Goal: Information Seeking & Learning: Learn about a topic

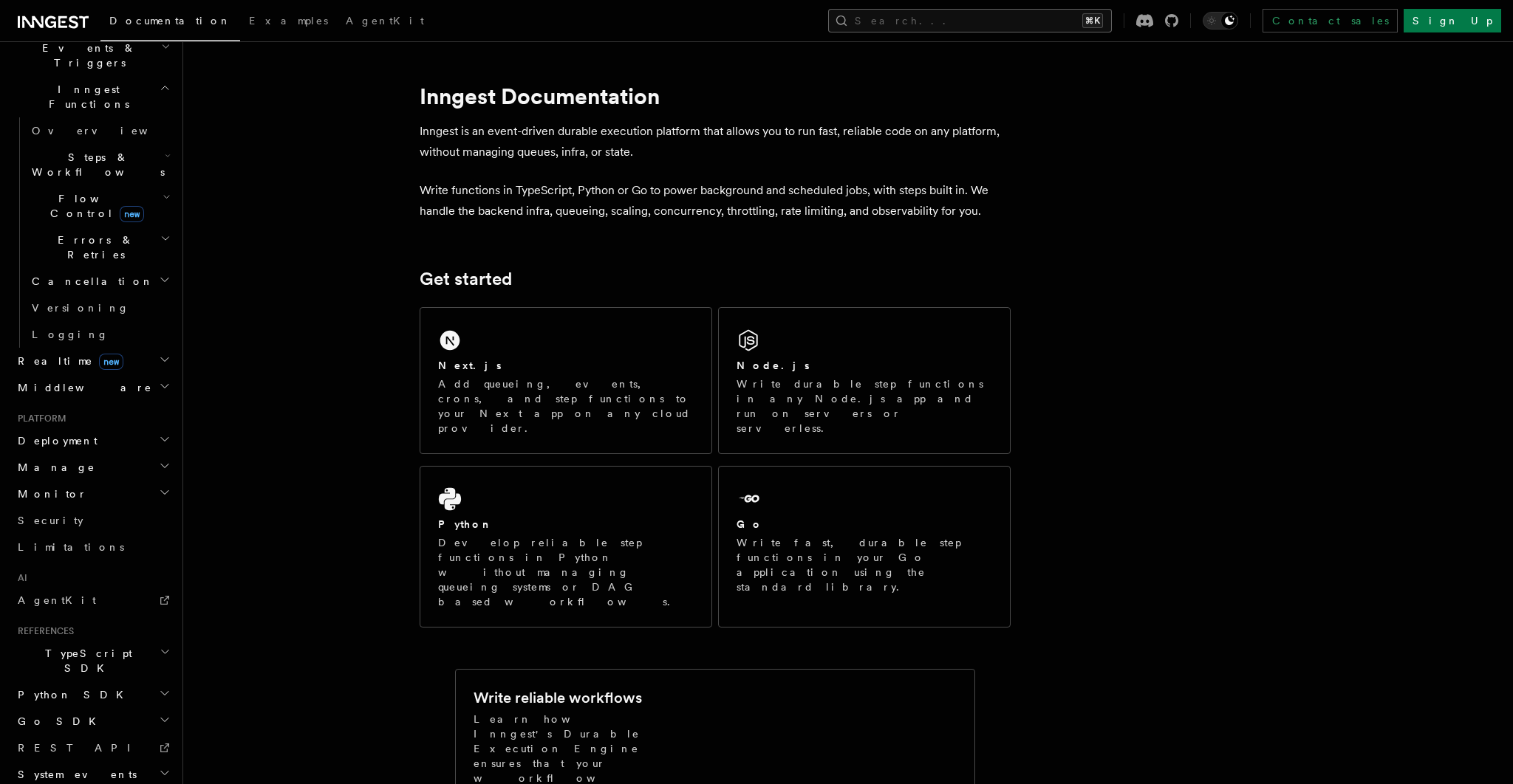
click at [987, 23] on button "Search... ⌘K" at bounding box center [969, 20] width 283 height 24
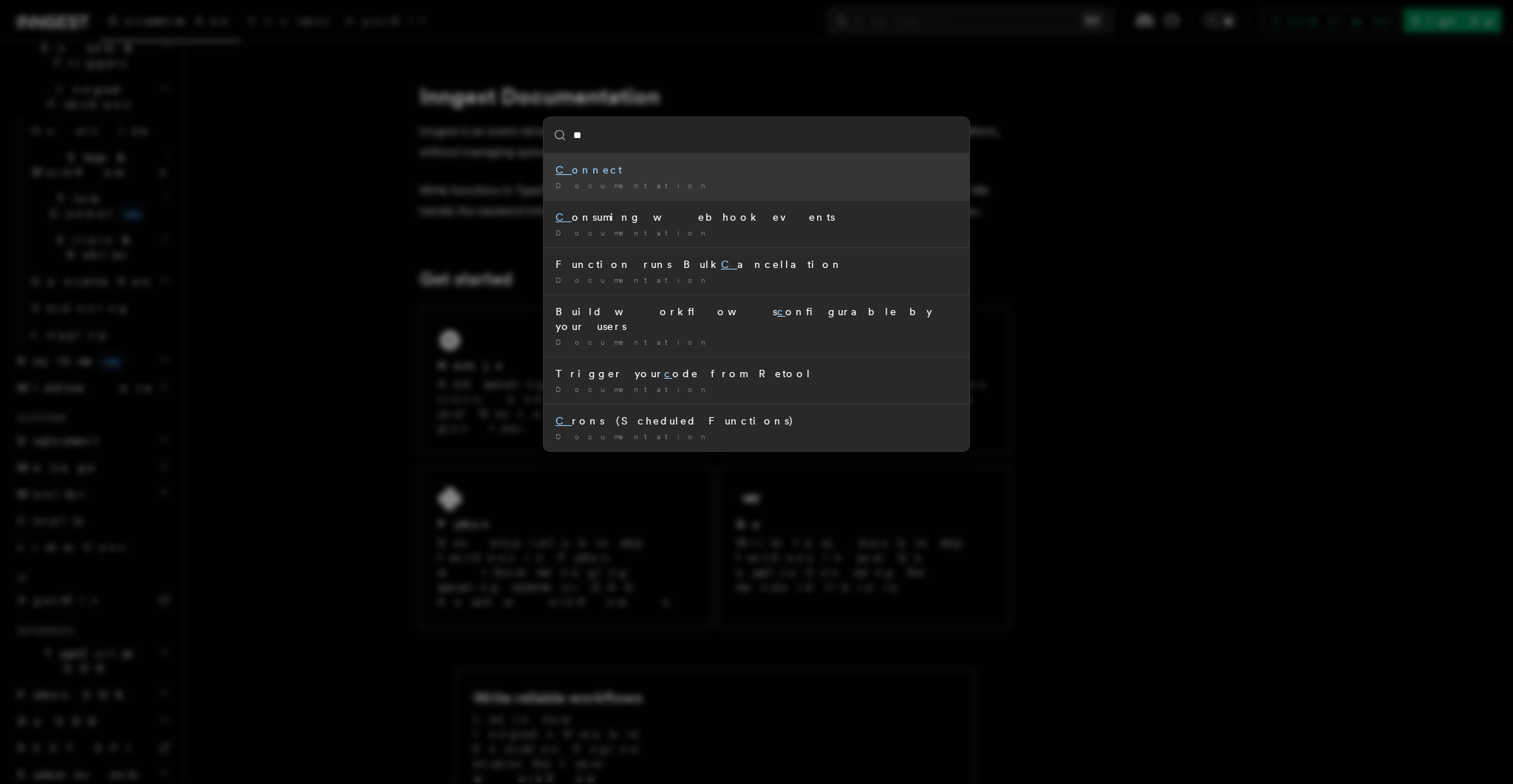
type input "***"
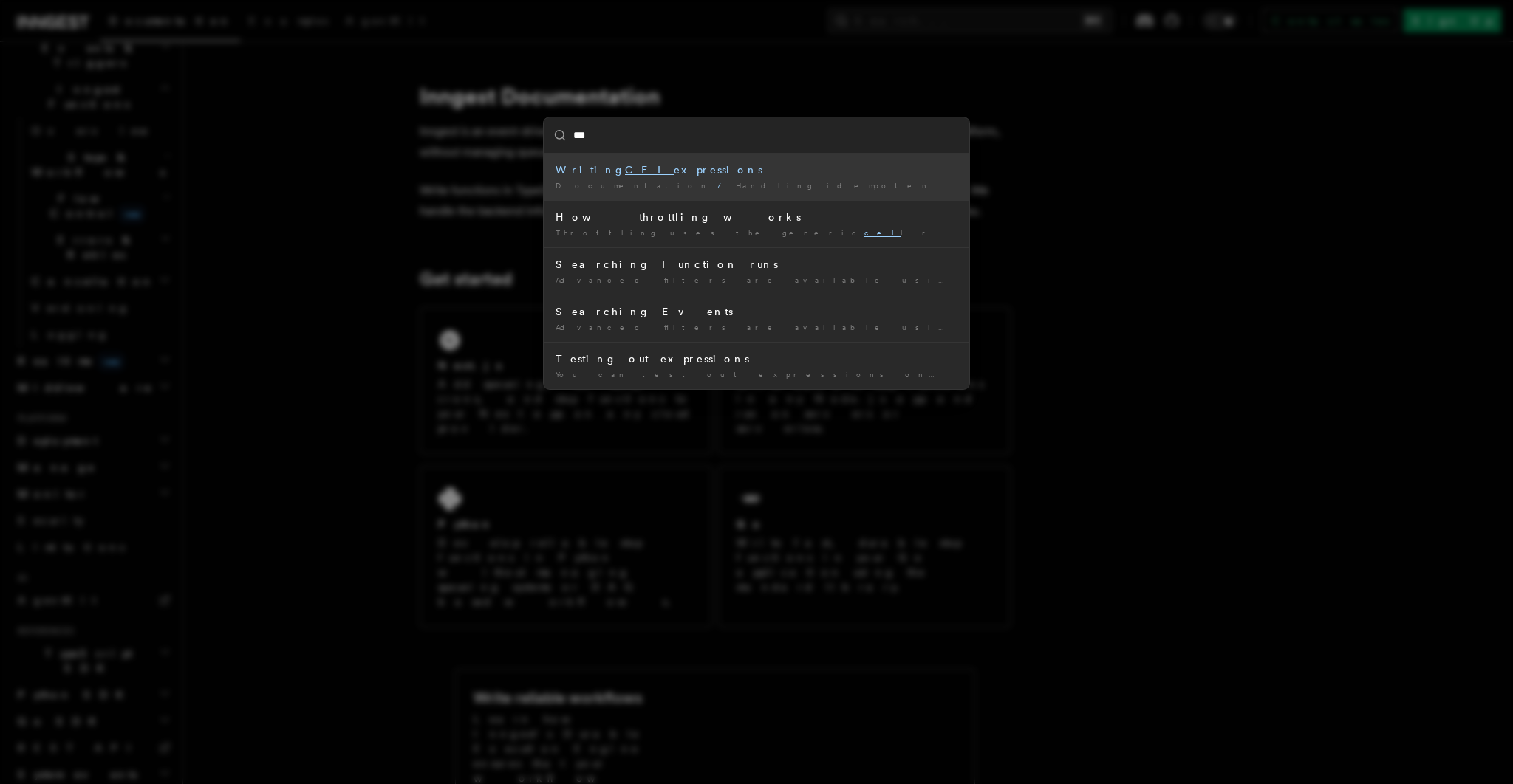
click at [657, 172] on div "Writing CEL expressions" at bounding box center [756, 170] width 402 height 14
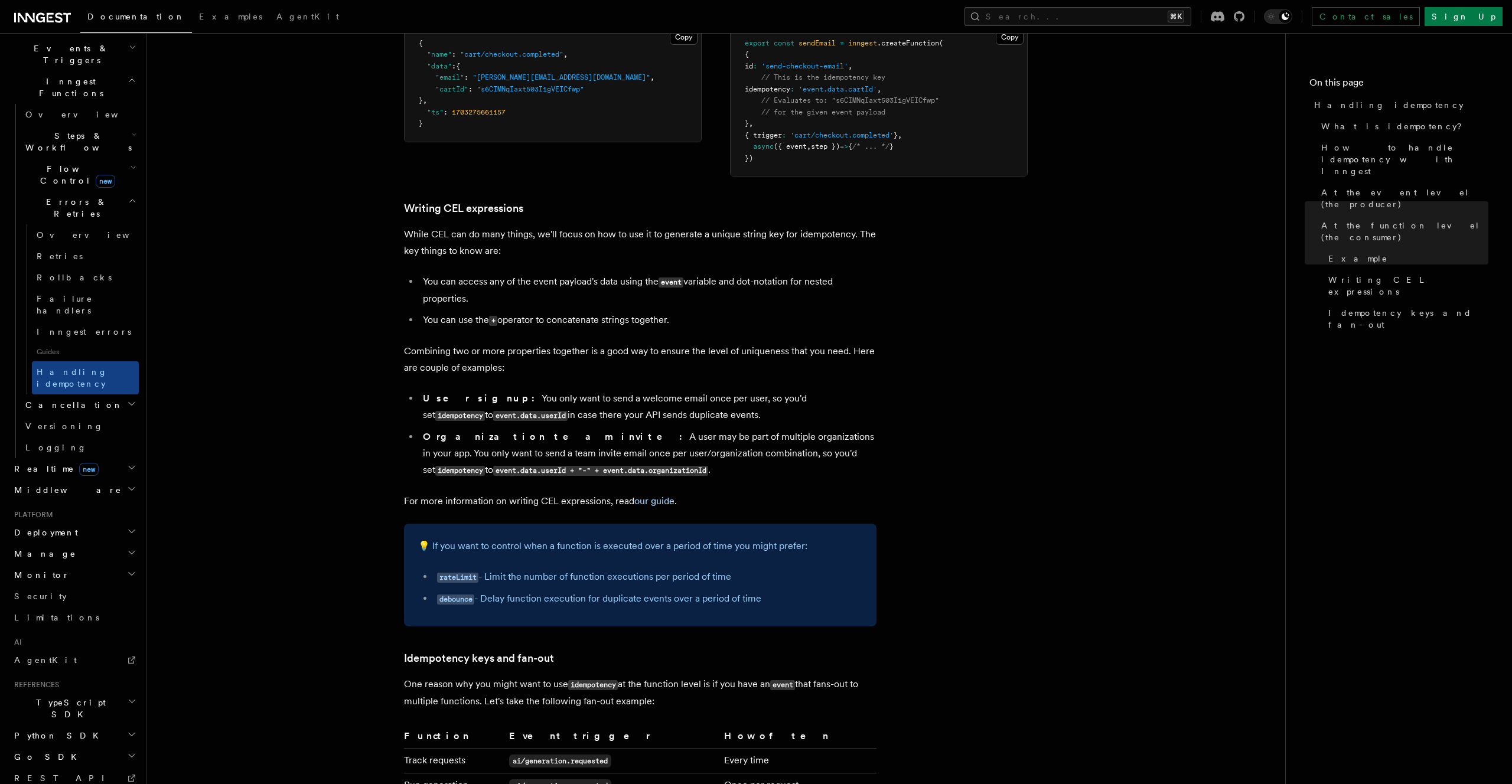
scroll to position [1717, 0]
click at [611, 275] on li "You can access any of the event payload's data using the event variable and dot…" at bounding box center [647, 292] width 457 height 34
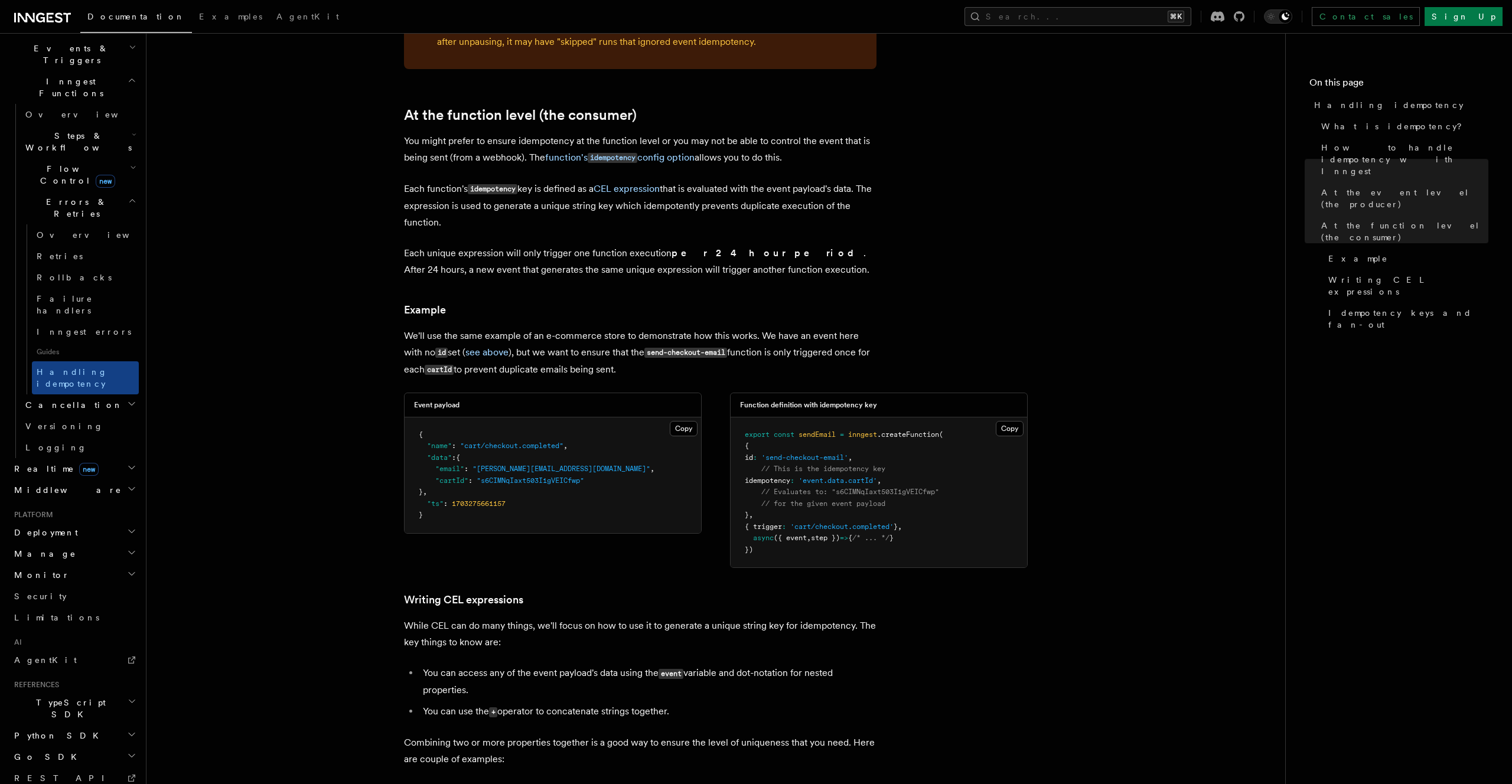
scroll to position [1716, 0]
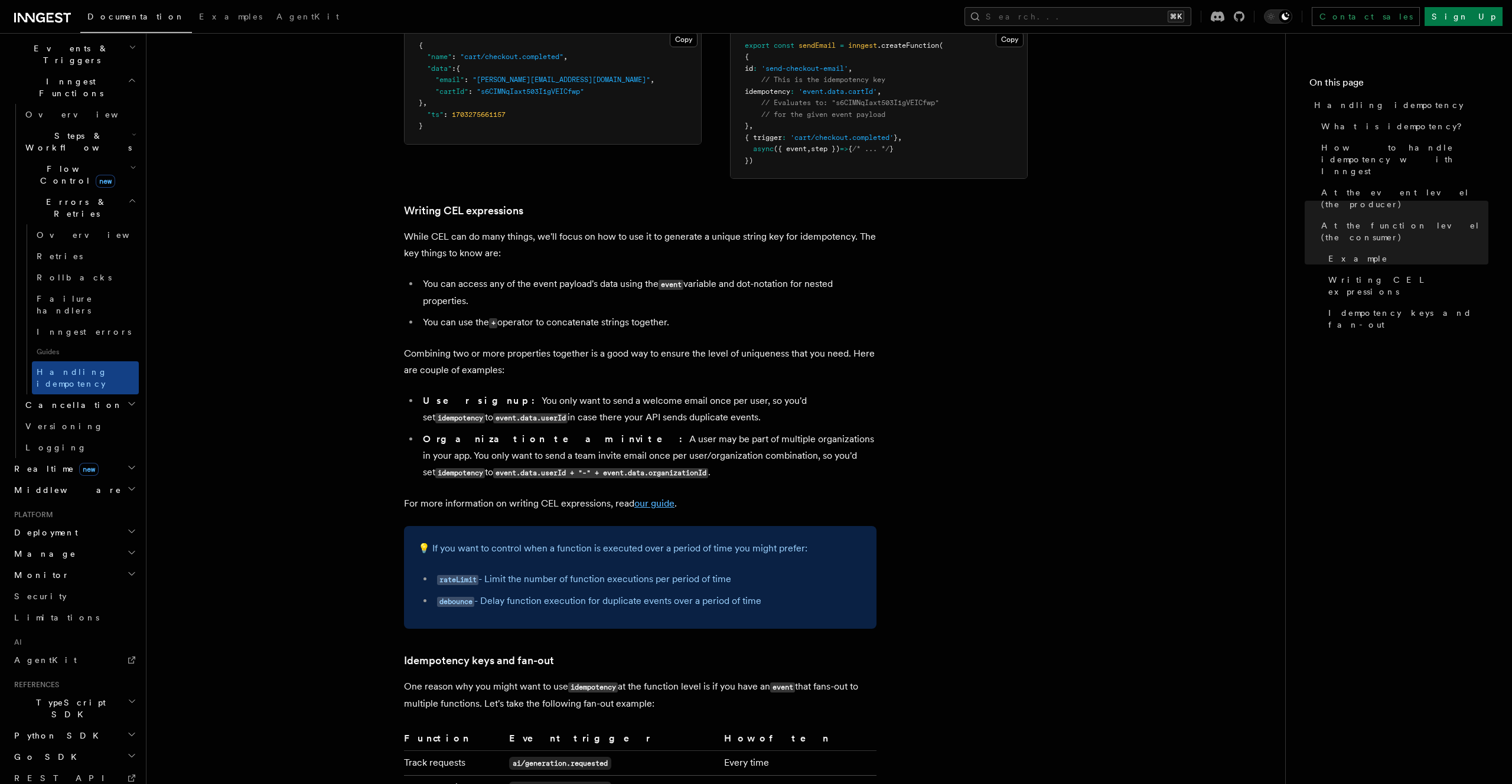
click at [651, 498] on link "our guide" at bounding box center [654, 503] width 40 height 12
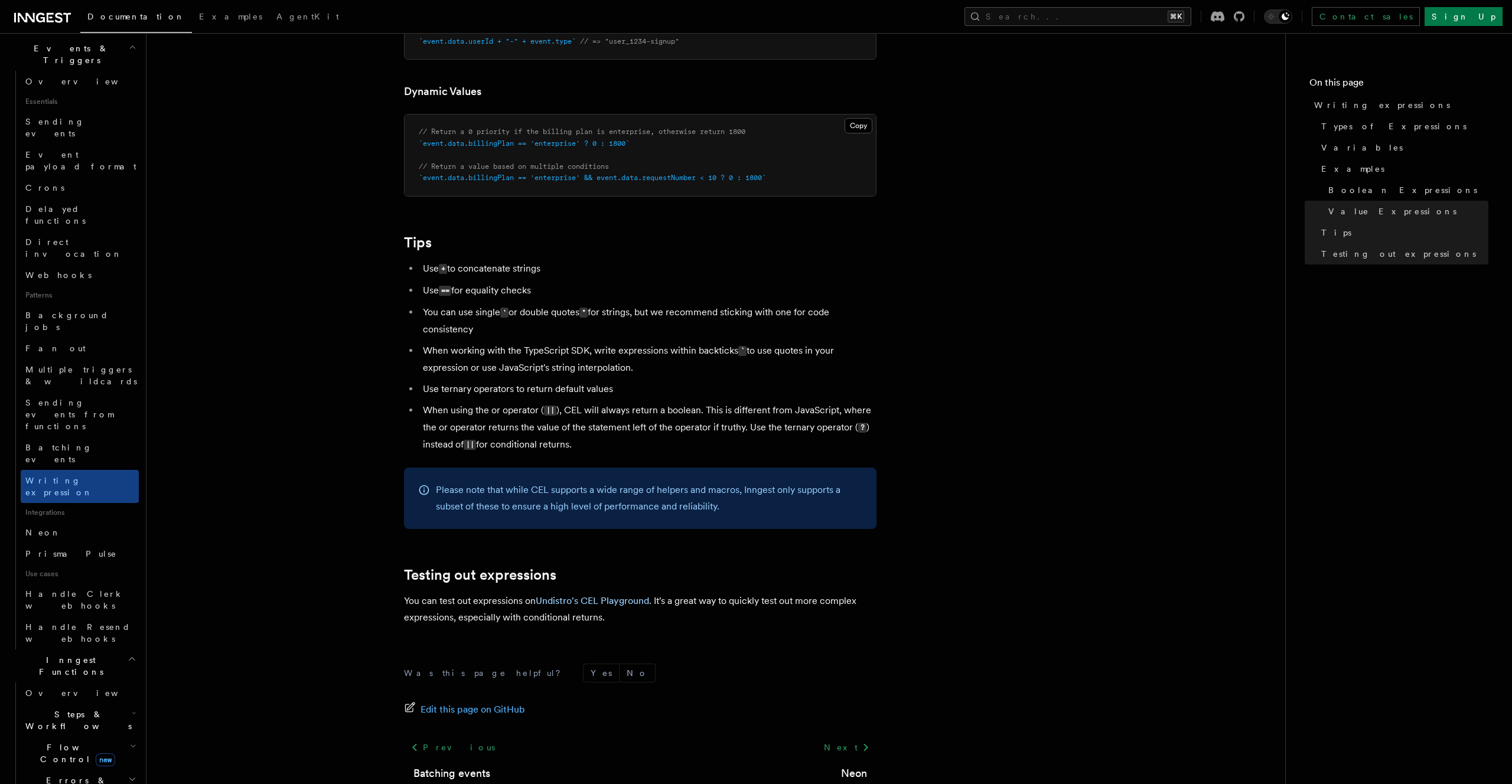
scroll to position [1003, 0]
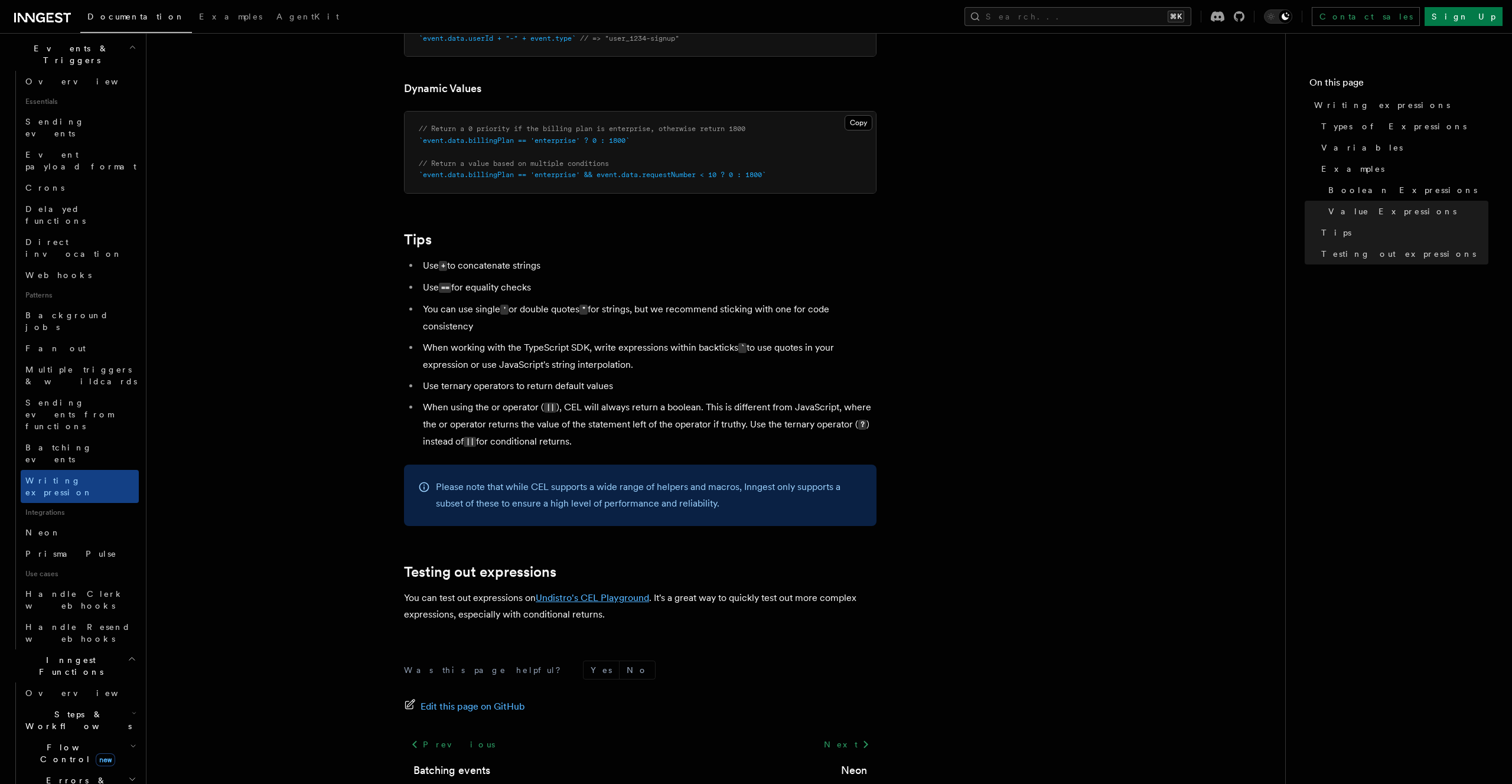
click at [585, 598] on link "Undistro's CEL Playground" at bounding box center [592, 598] width 113 height 12
